Goal: Navigation & Orientation: Find specific page/section

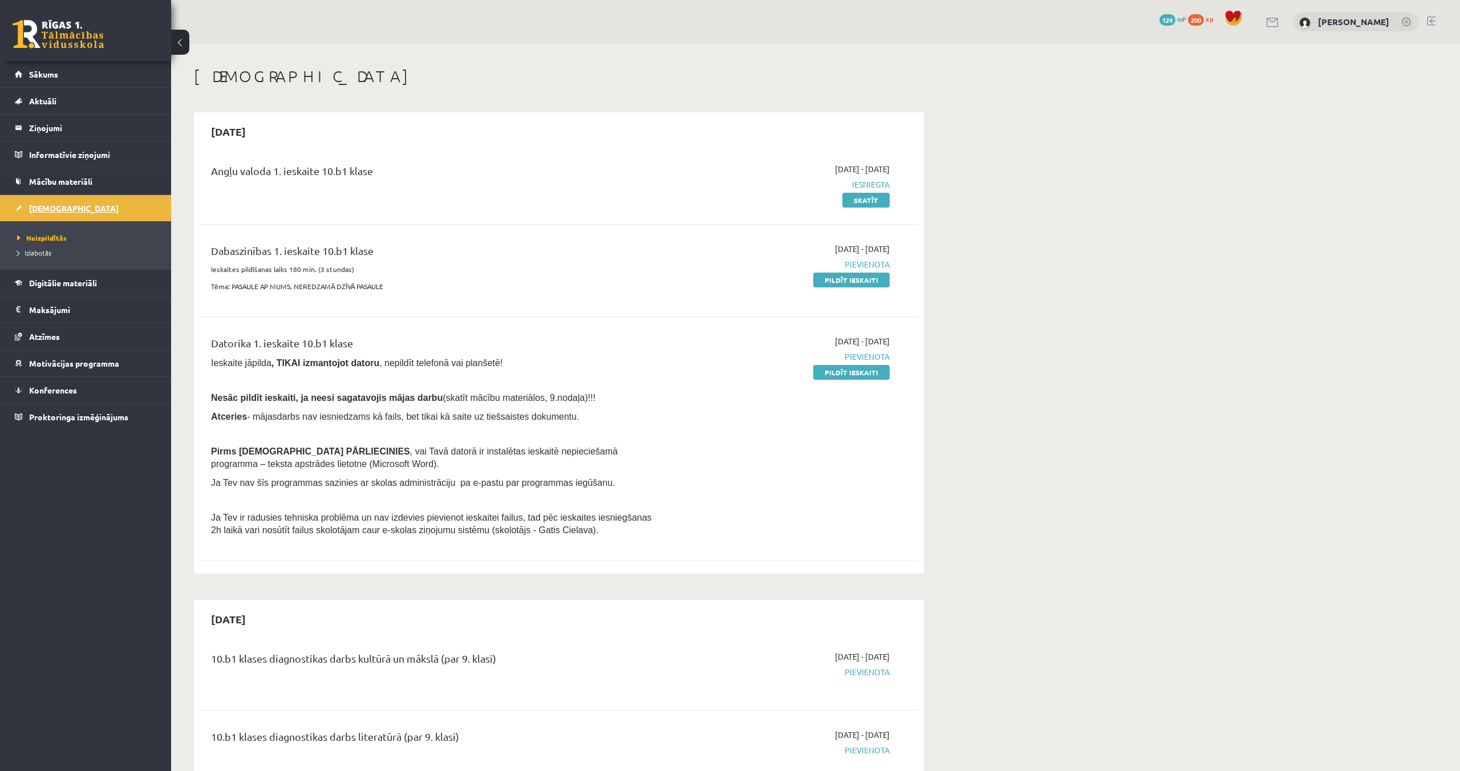
click at [126, 210] on link "[DEMOGRAPHIC_DATA]" at bounding box center [86, 208] width 142 height 26
click at [80, 184] on span "Mācību materiāli" at bounding box center [60, 181] width 63 height 10
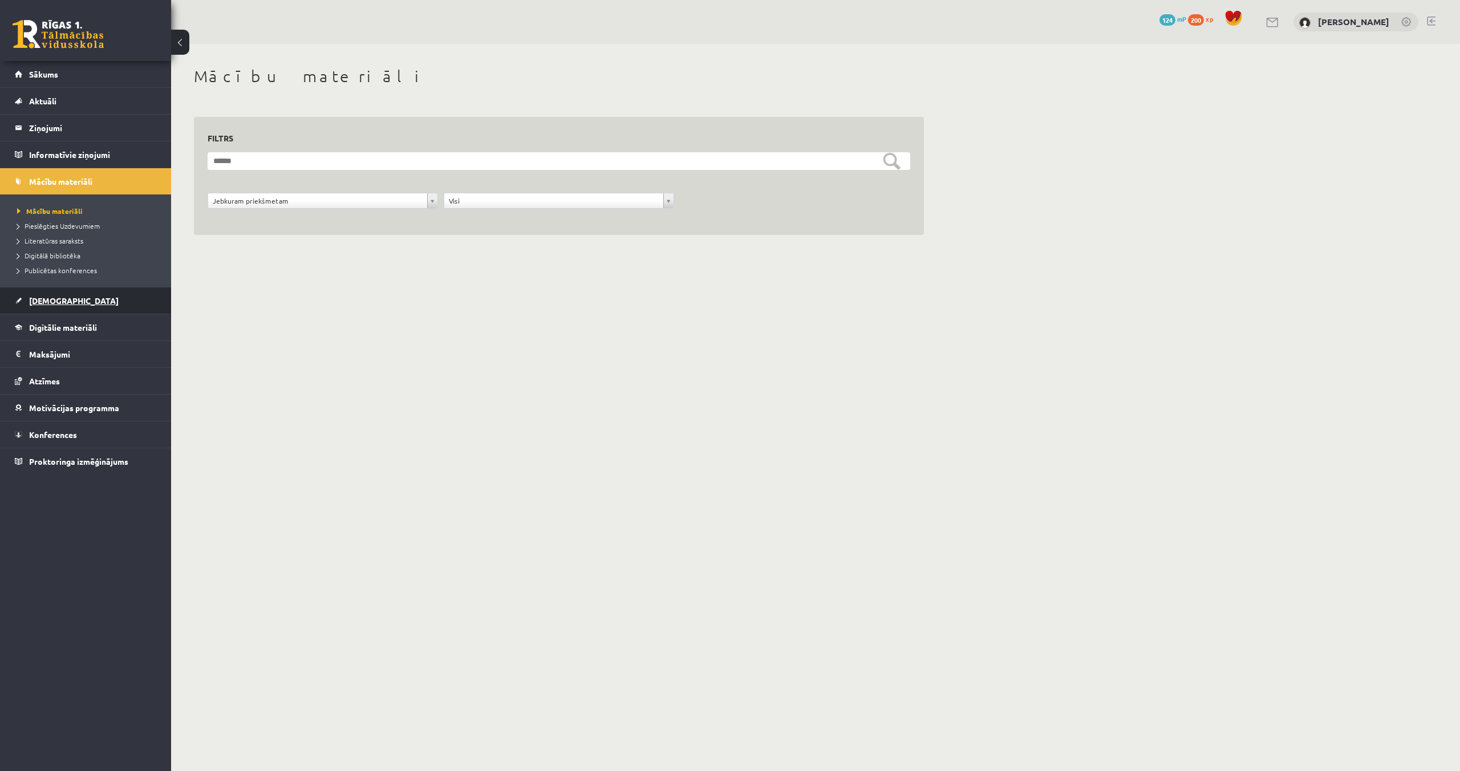
click at [75, 295] on link "[DEMOGRAPHIC_DATA]" at bounding box center [86, 300] width 142 height 26
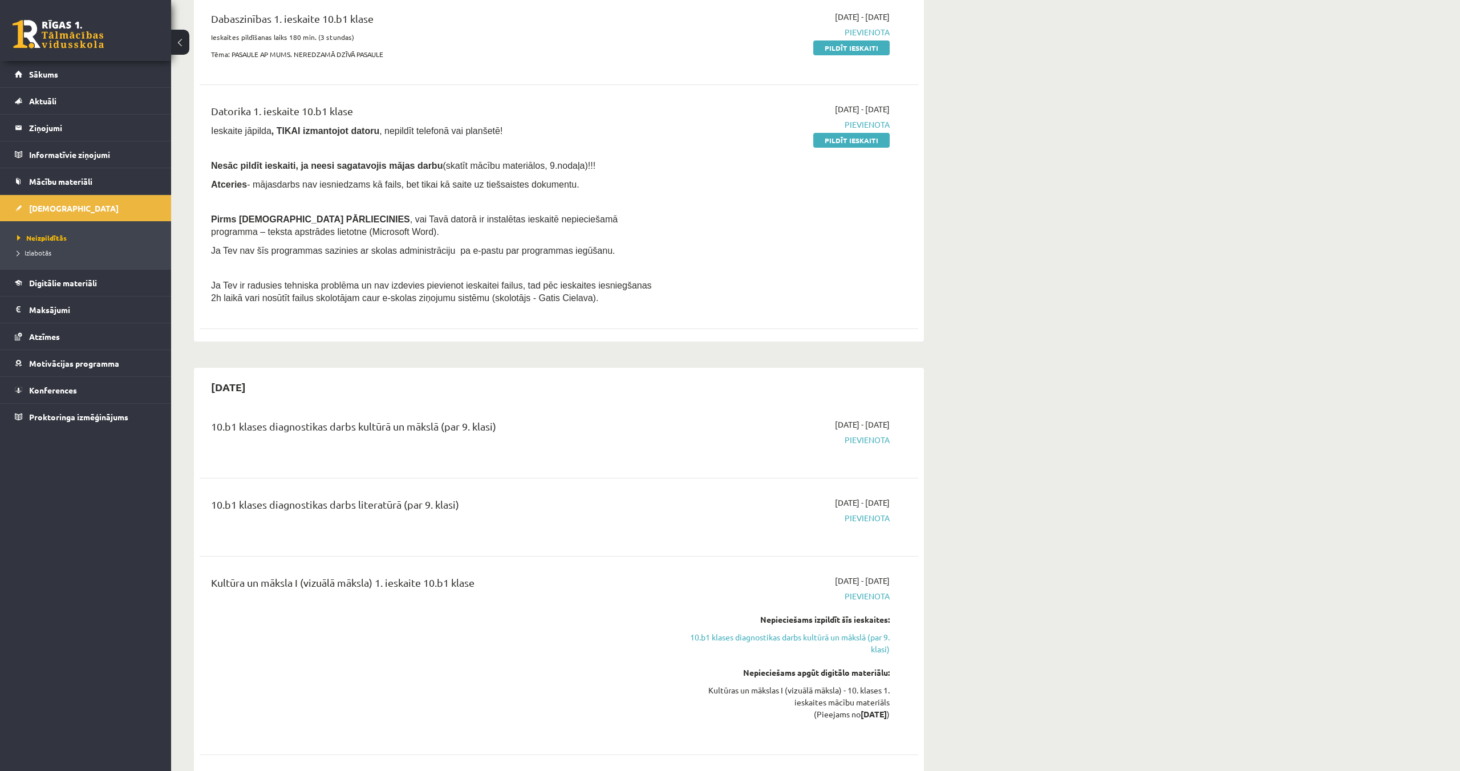
scroll to position [234, 0]
click at [74, 182] on span "Mācību materiāli" at bounding box center [60, 181] width 63 height 10
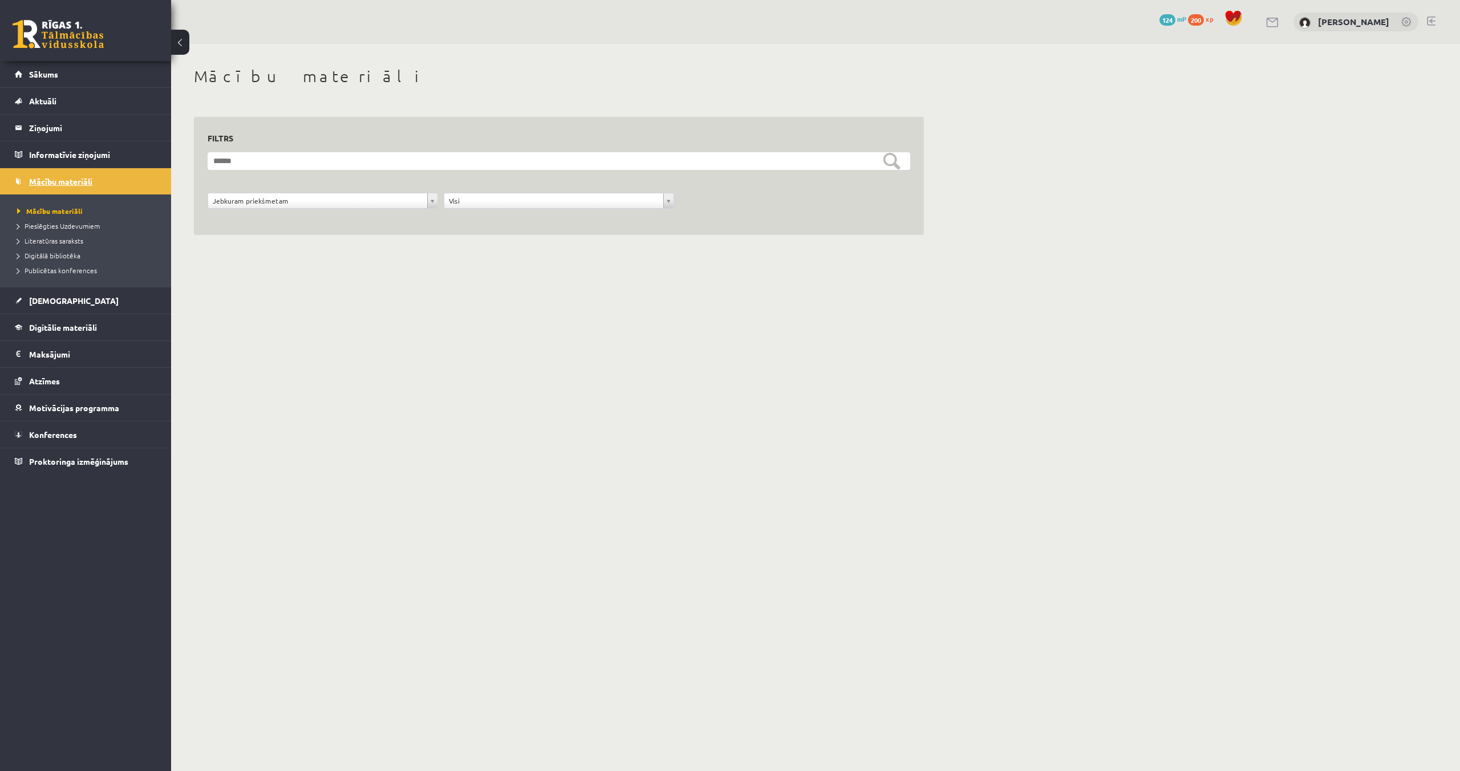
click at [84, 182] on span "Mācību materiāli" at bounding box center [60, 181] width 63 height 10
click at [52, 333] on link "Digitālie materiāli" at bounding box center [86, 327] width 142 height 26
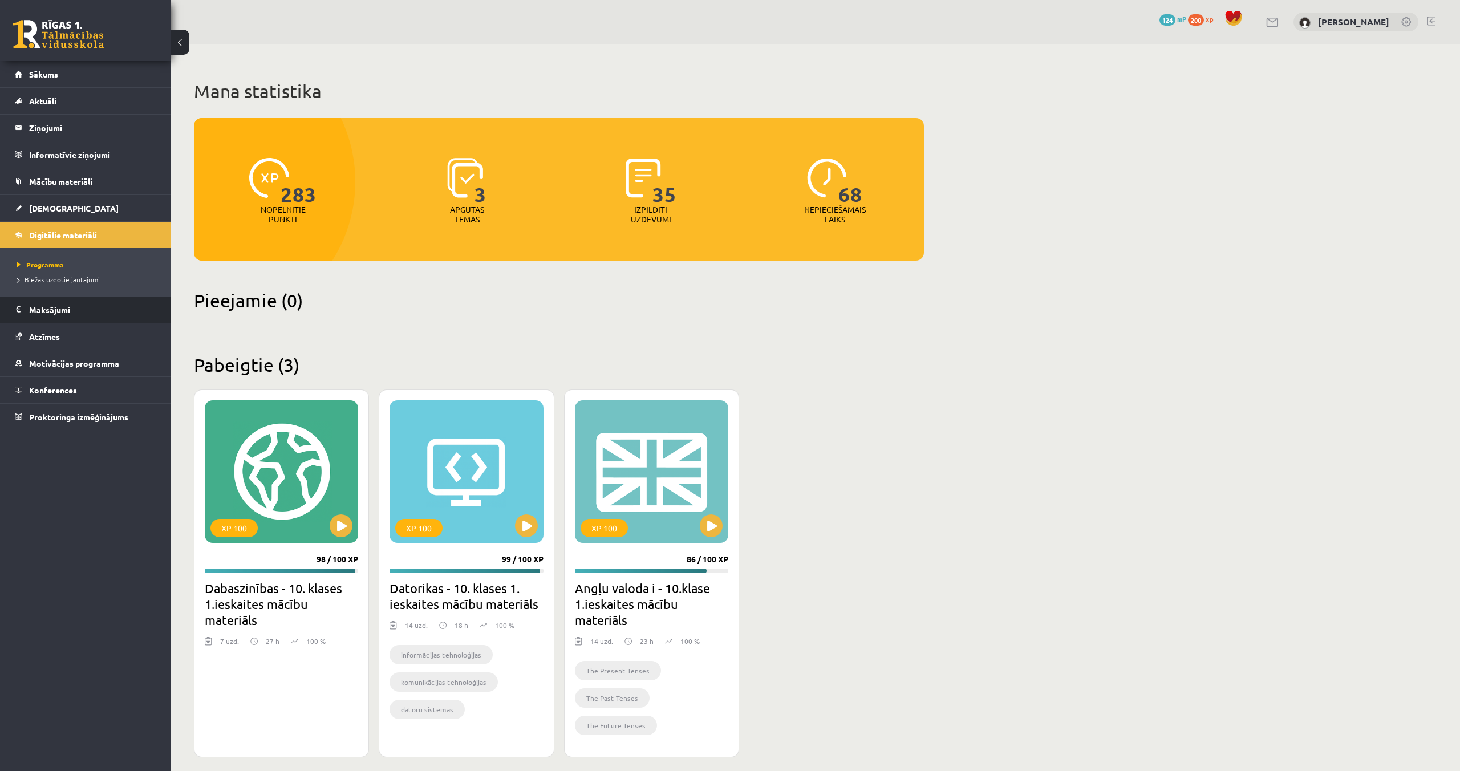
click at [62, 312] on legend "Maksājumi 0" at bounding box center [93, 309] width 128 height 26
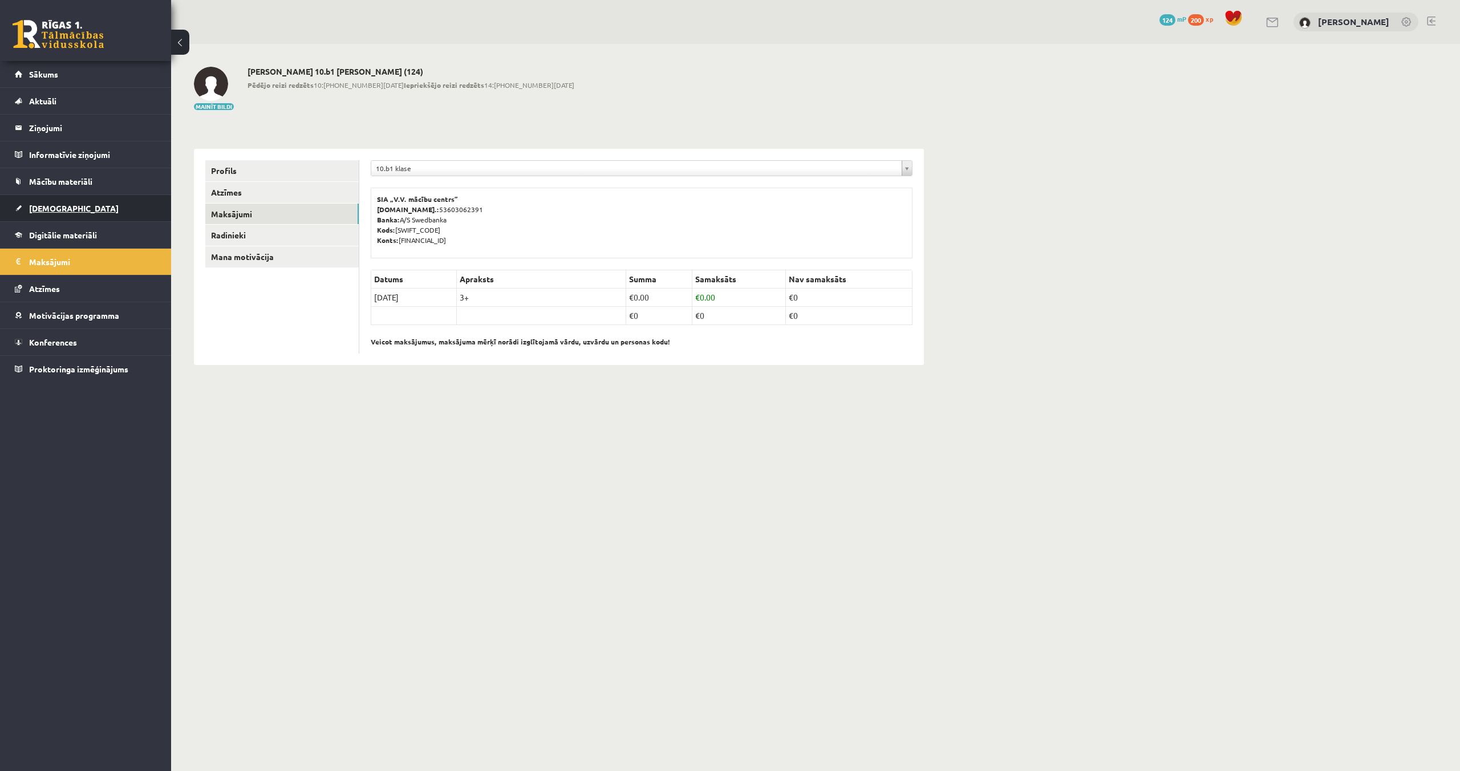
click at [52, 209] on span "[DEMOGRAPHIC_DATA]" at bounding box center [74, 208] width 90 height 10
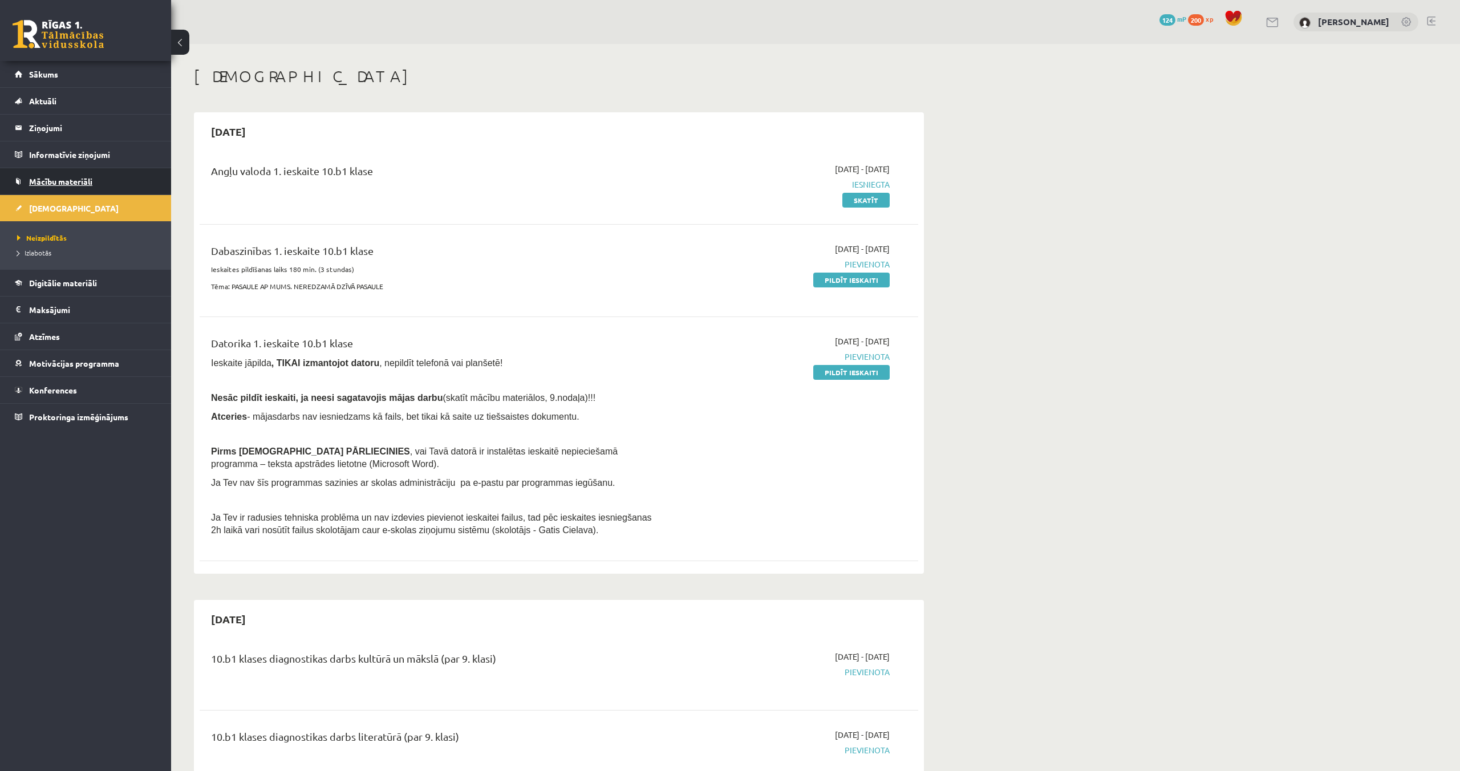
click at [78, 180] on span "Mācību materiāli" at bounding box center [60, 181] width 63 height 10
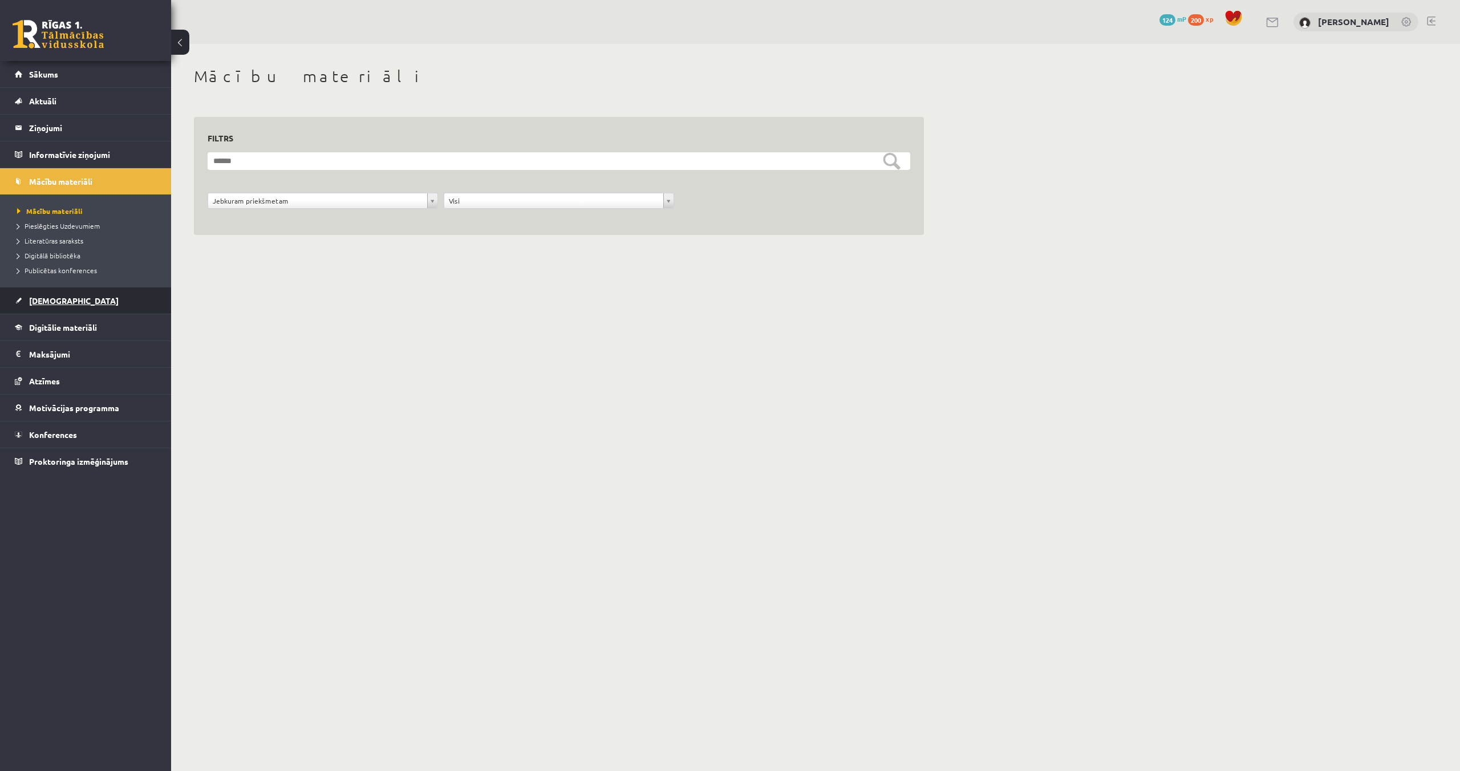
click at [59, 290] on link "[DEMOGRAPHIC_DATA]" at bounding box center [86, 300] width 142 height 26
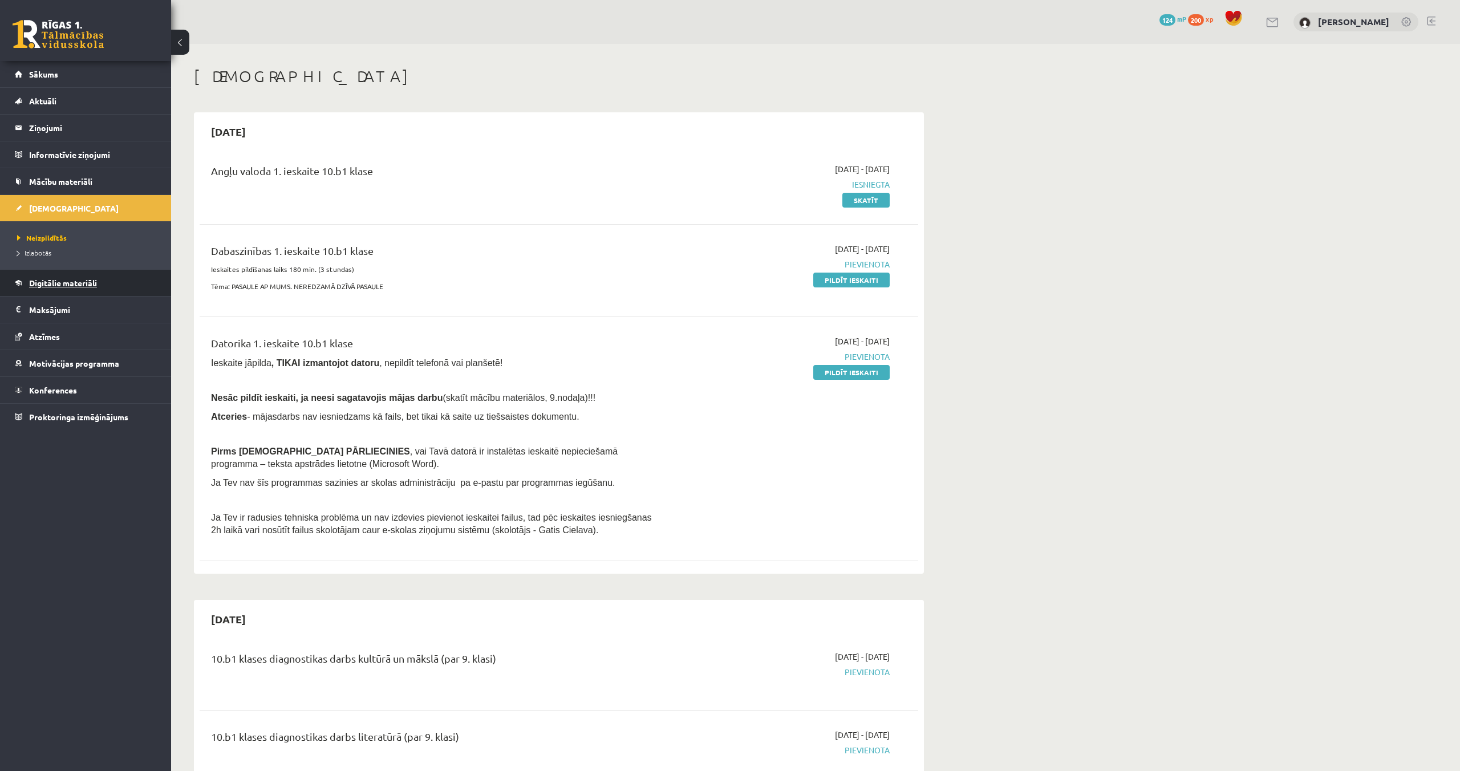
click at [80, 289] on link "Digitālie materiāli" at bounding box center [86, 283] width 142 height 26
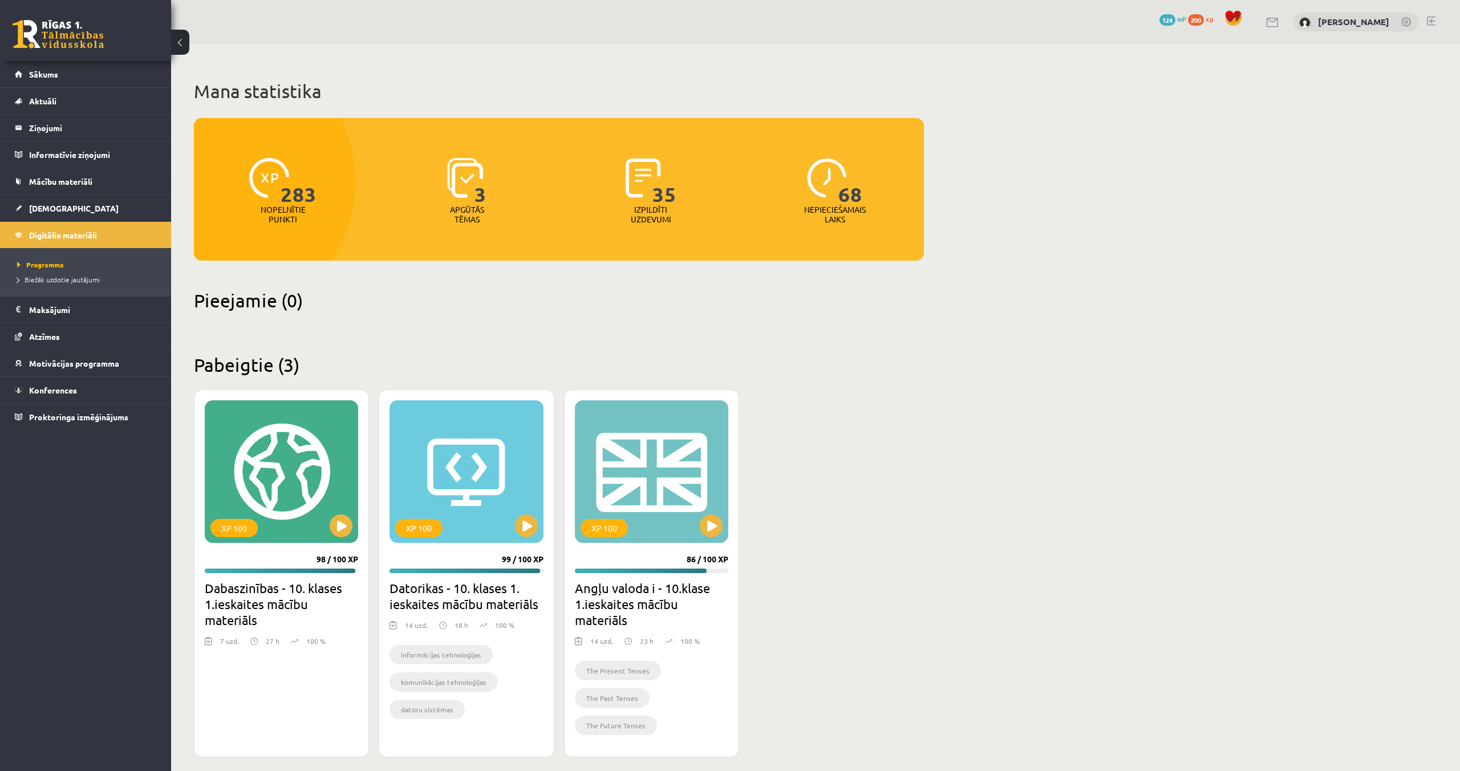
scroll to position [9, 0]
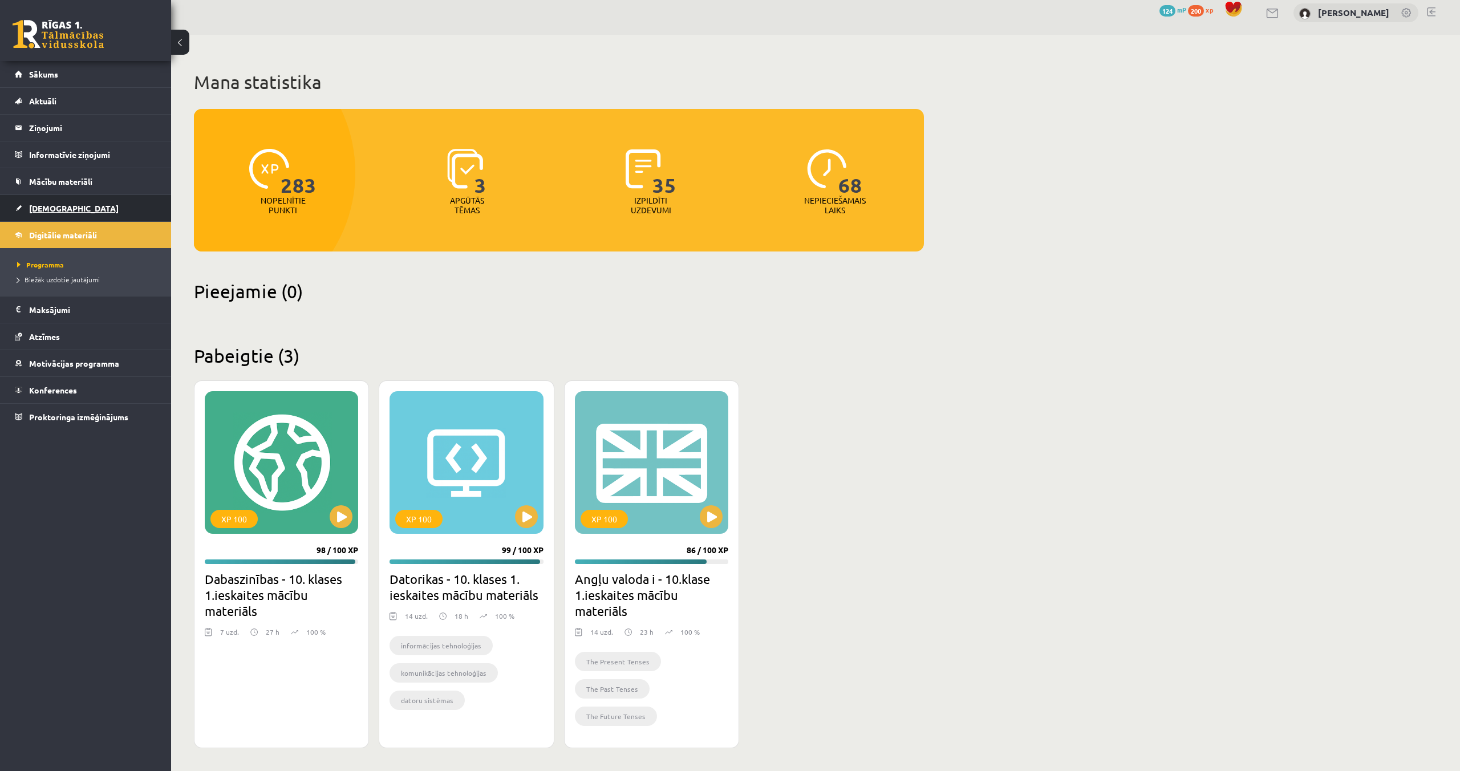
click at [41, 206] on span "[DEMOGRAPHIC_DATA]" at bounding box center [74, 208] width 90 height 10
